Goal: Transaction & Acquisition: Purchase product/service

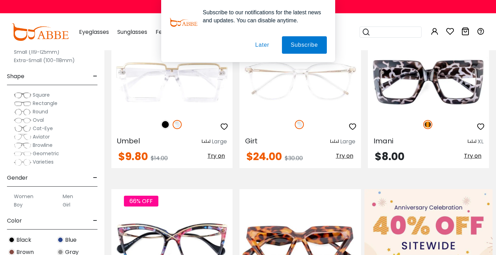
scroll to position [179, 0]
click at [261, 47] on button "Later" at bounding box center [261, 44] width 31 height 17
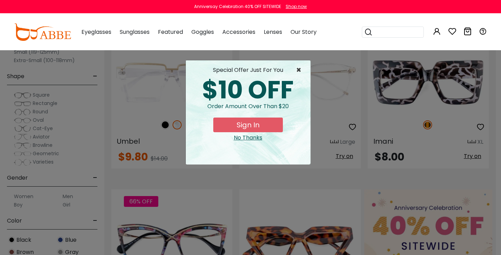
click at [298, 69] on span "×" at bounding box center [300, 70] width 9 height 8
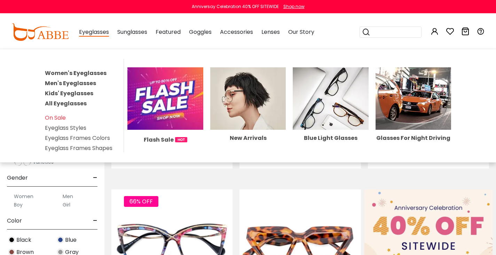
click at [95, 32] on span "Eyeglasses" at bounding box center [94, 32] width 30 height 9
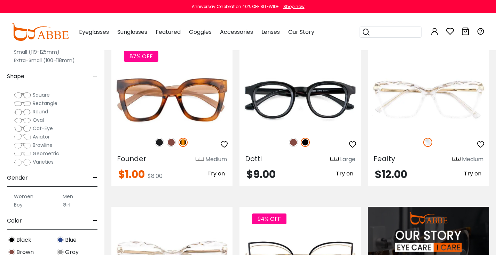
scroll to position [503, 0]
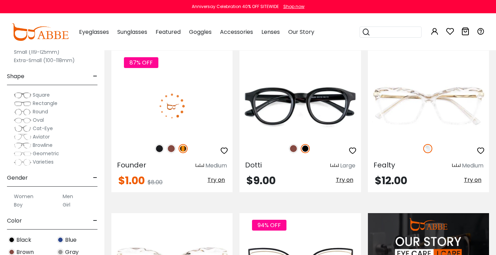
click at [170, 148] on img at bounding box center [171, 148] width 9 height 9
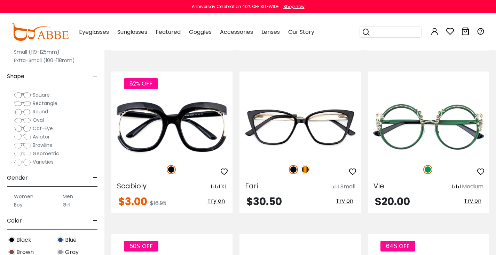
scroll to position [3079, 0]
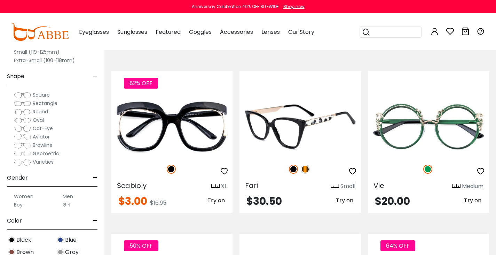
click at [307, 170] on img at bounding box center [305, 168] width 9 height 9
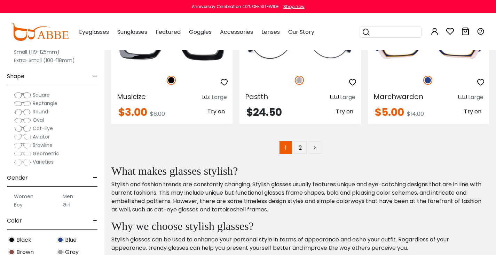
scroll to position [3331, 0]
click at [302, 149] on link "2" at bounding box center [300, 147] width 13 height 13
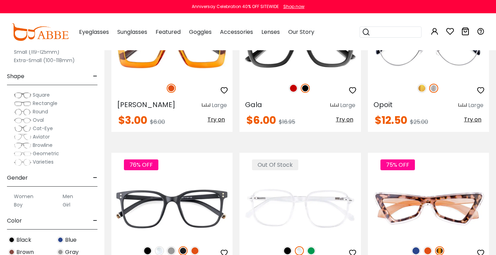
scroll to position [1352, 0]
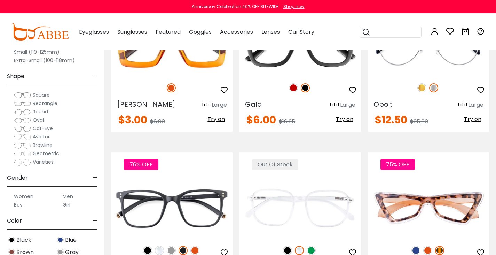
click at [23, 195] on label "Women" at bounding box center [23, 196] width 19 height 8
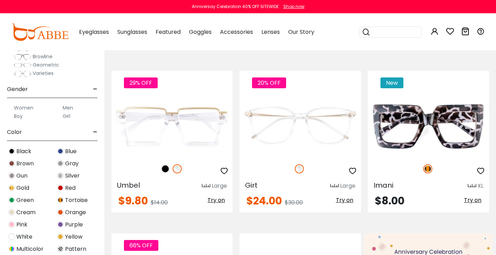
scroll to position [135, 0]
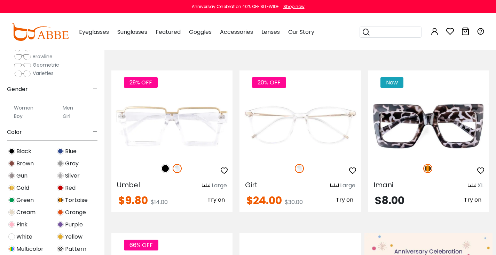
click at [70, 188] on span "Red" at bounding box center [70, 187] width 10 height 8
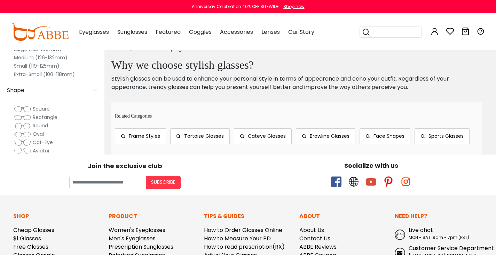
scroll to position [688, 0]
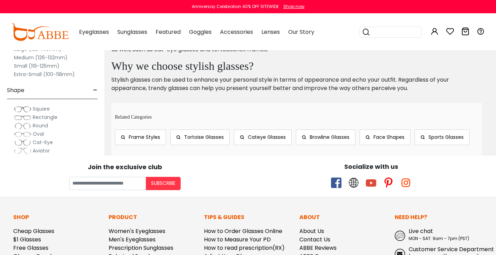
click at [260, 139] on span "Cateye Glasses" at bounding box center [267, 136] width 38 height 7
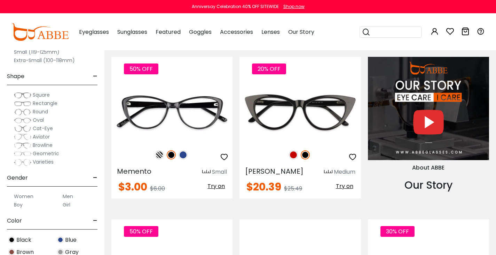
scroll to position [659, 0]
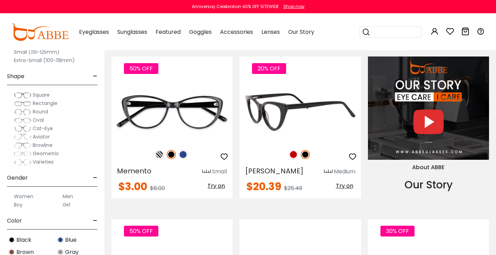
click at [290, 154] on img at bounding box center [293, 154] width 9 height 9
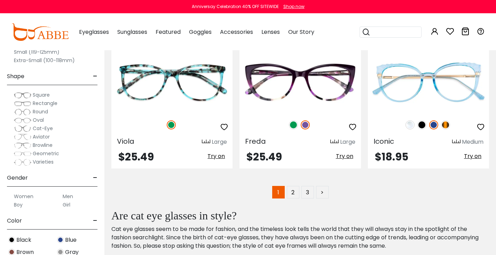
scroll to position [3297, 0]
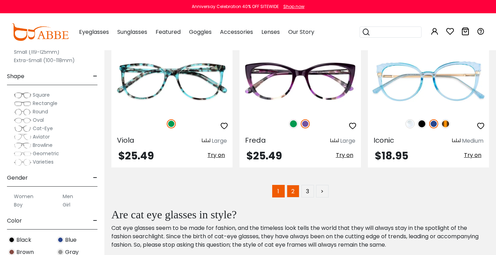
click at [294, 185] on link "2" at bounding box center [293, 191] width 13 height 13
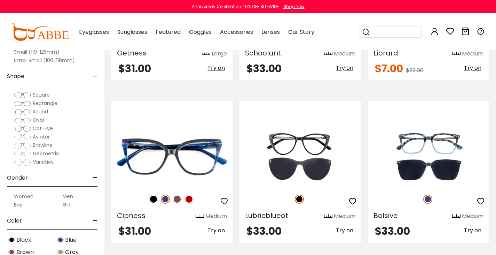
scroll to position [754, 0]
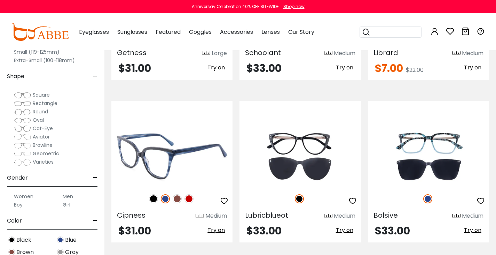
click at [191, 198] on img at bounding box center [189, 198] width 9 height 9
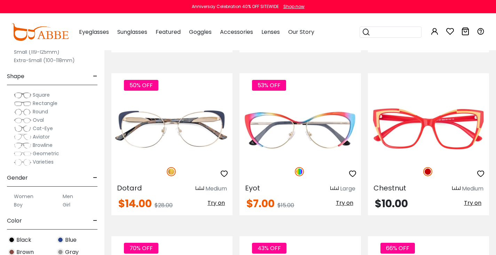
scroll to position [2081, 0]
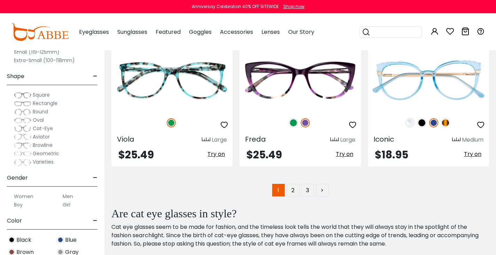
scroll to position [3297, 0]
